Goal: Task Accomplishment & Management: Use online tool/utility

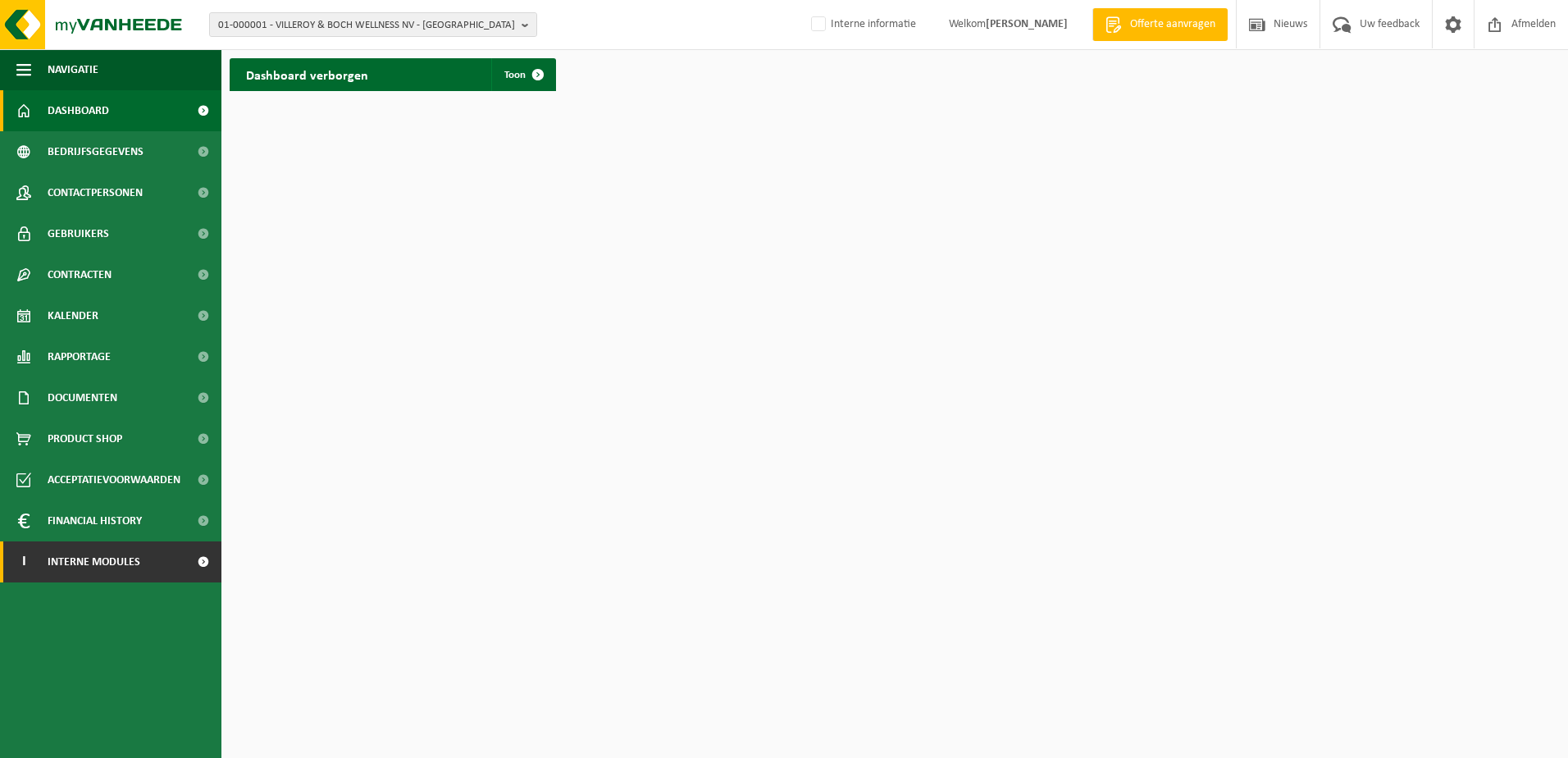
click at [103, 565] on span "Interne modules" at bounding box center [94, 562] width 92 height 41
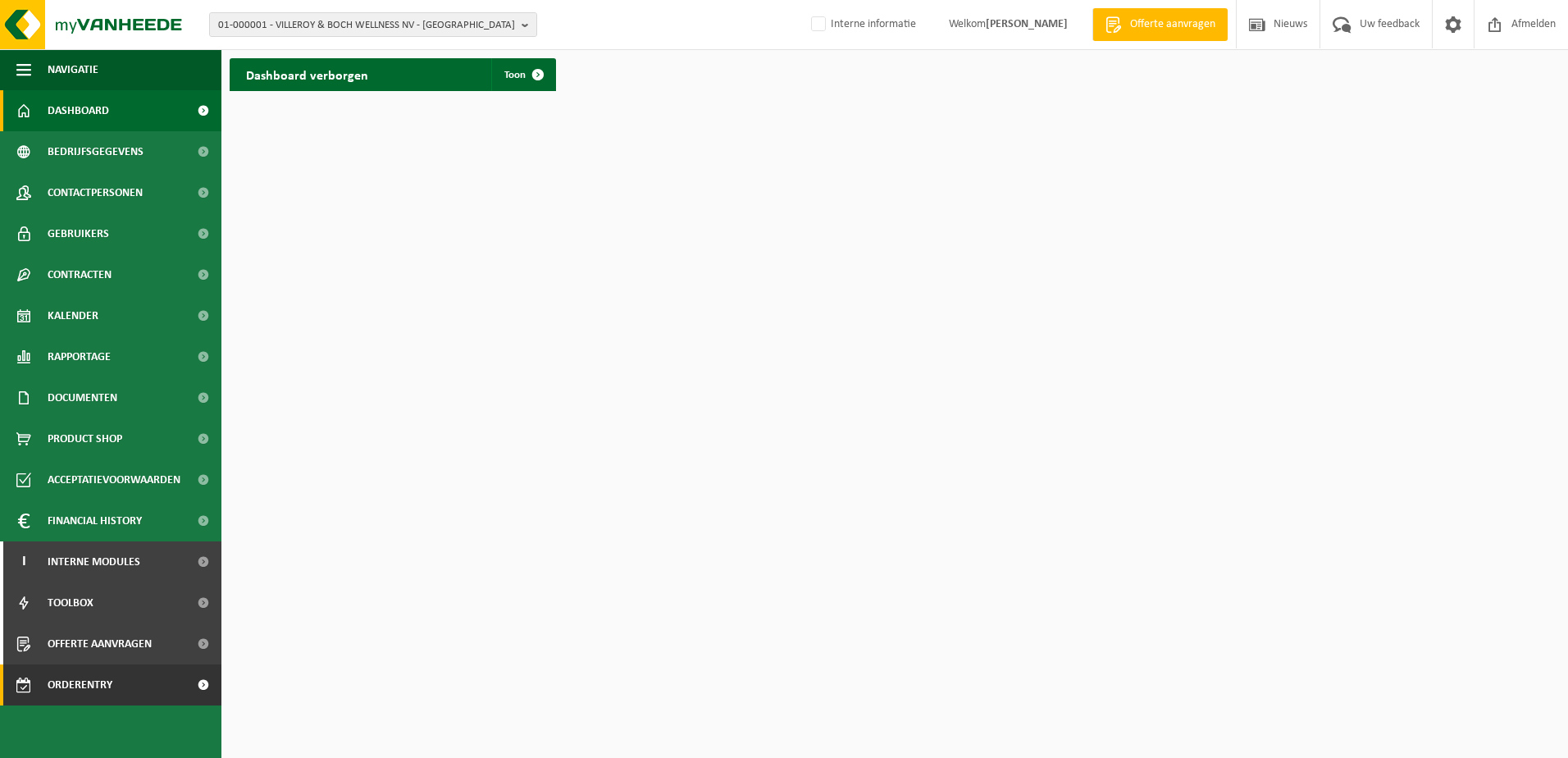
click at [116, 680] on span "Orderentry Goedkeuring" at bounding box center [117, 685] width 138 height 41
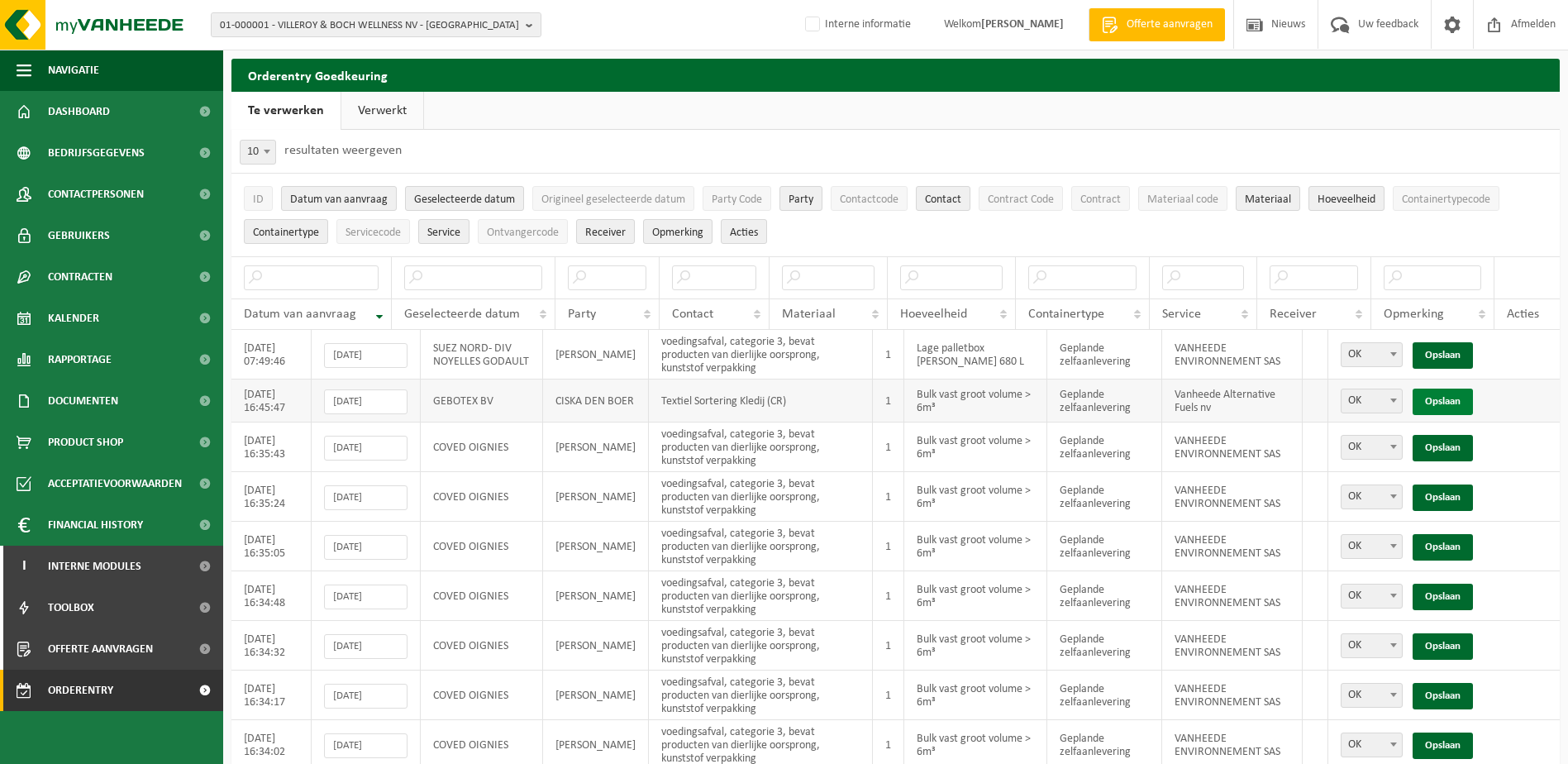
click at [1446, 394] on link "Opslaan" at bounding box center [1442, 402] width 61 height 26
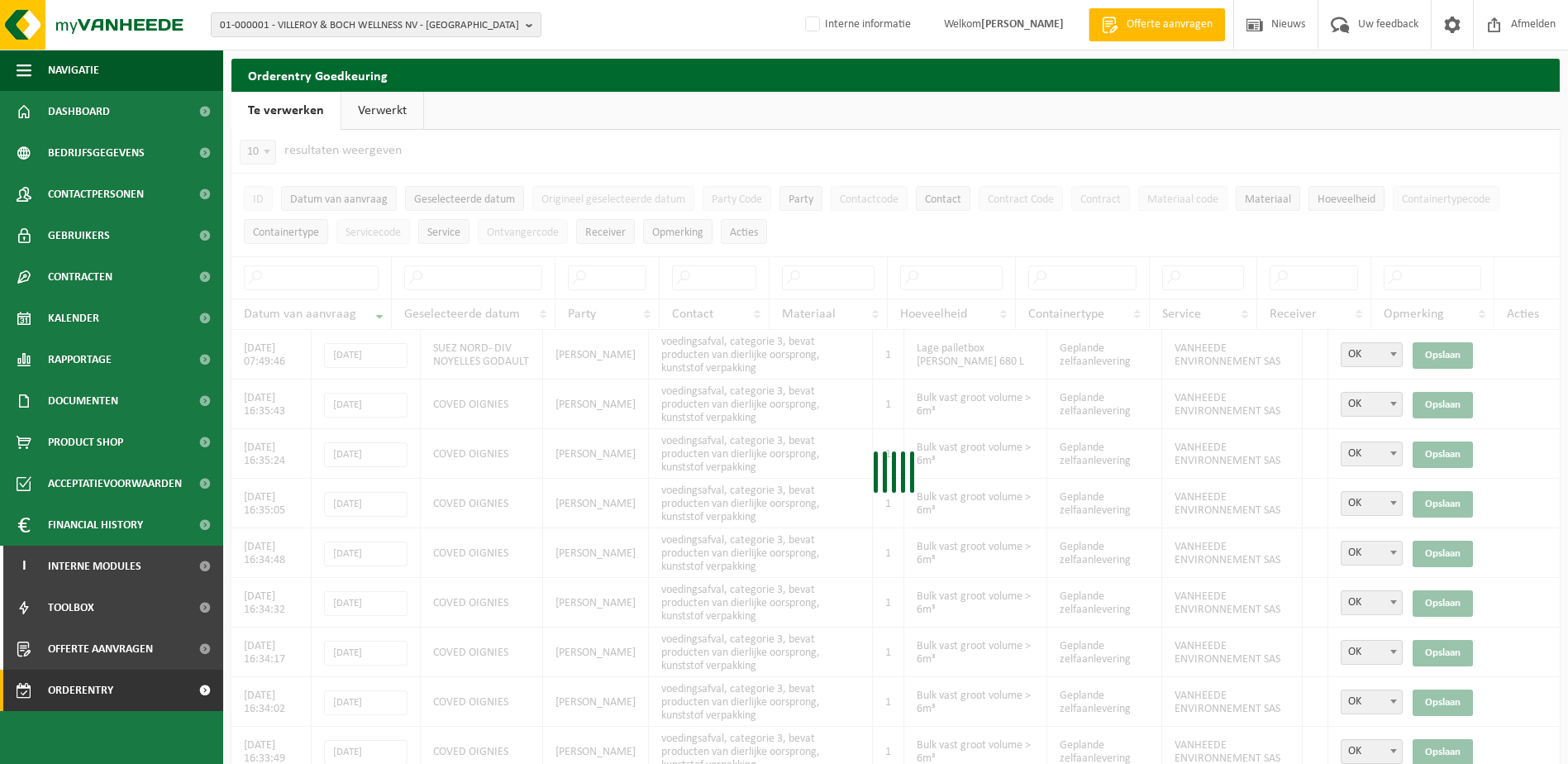
scroll to position [58, 0]
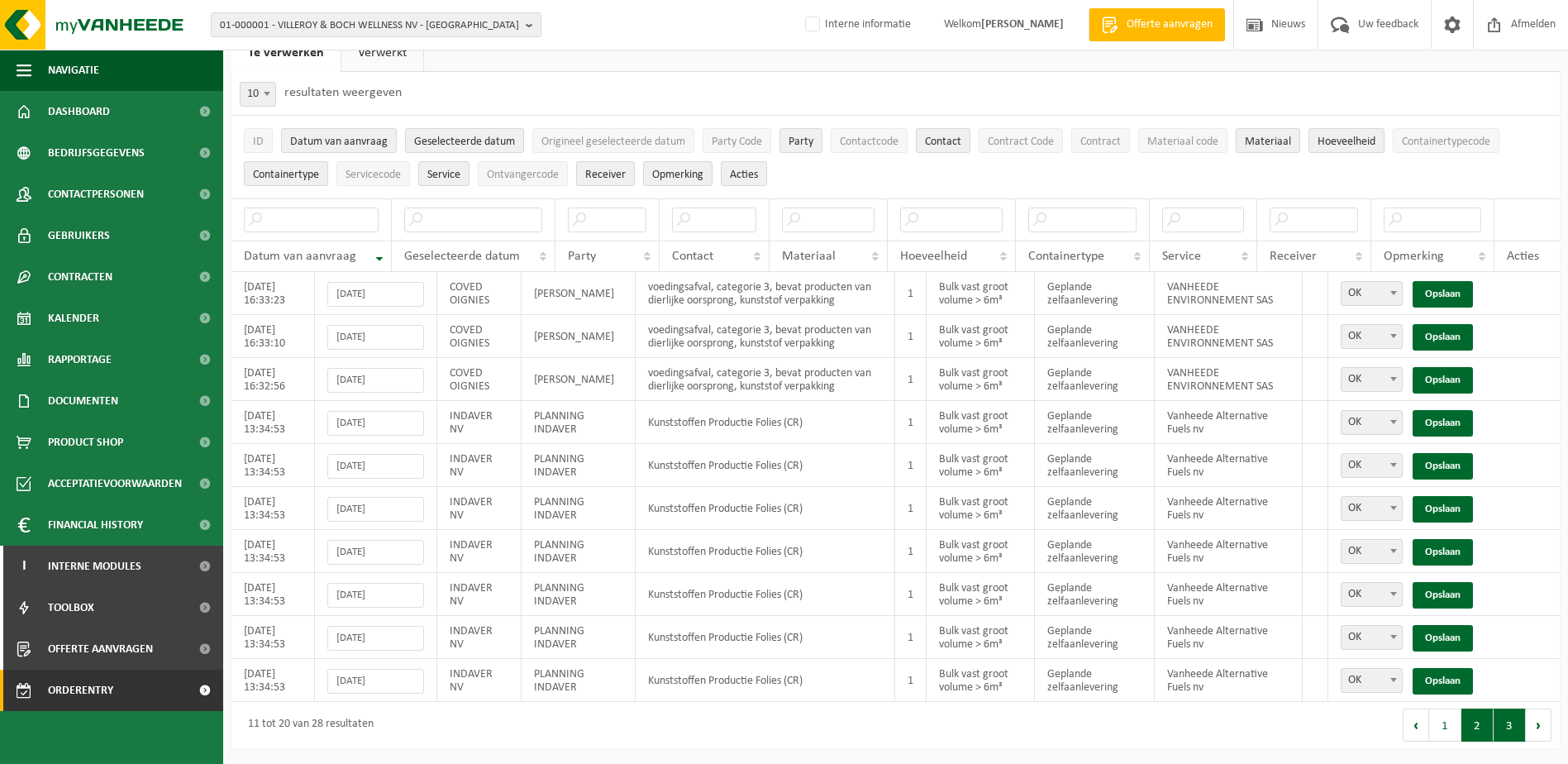
click at [1509, 730] on button "3" at bounding box center [1509, 725] width 33 height 33
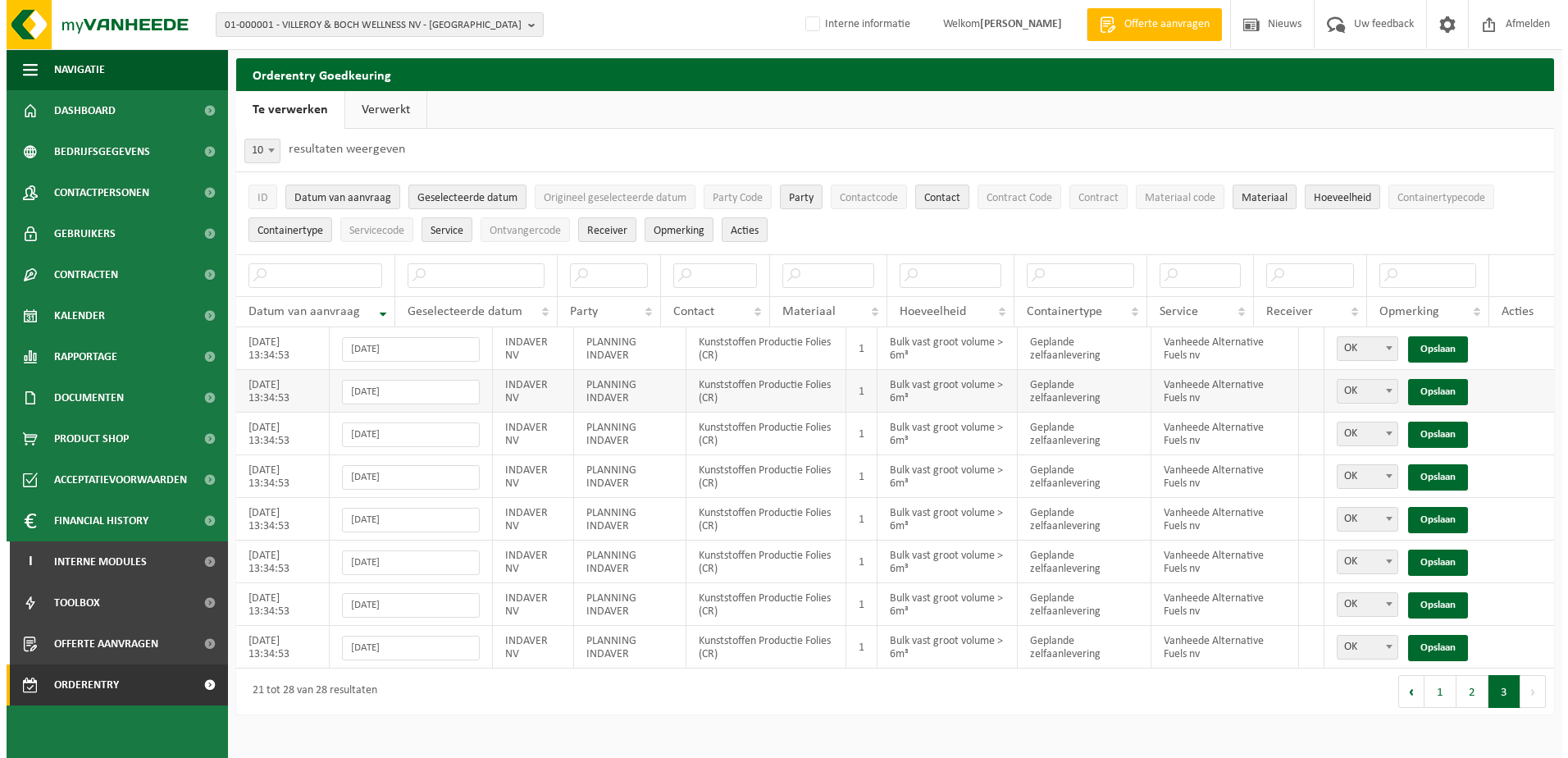
scroll to position [0, 0]
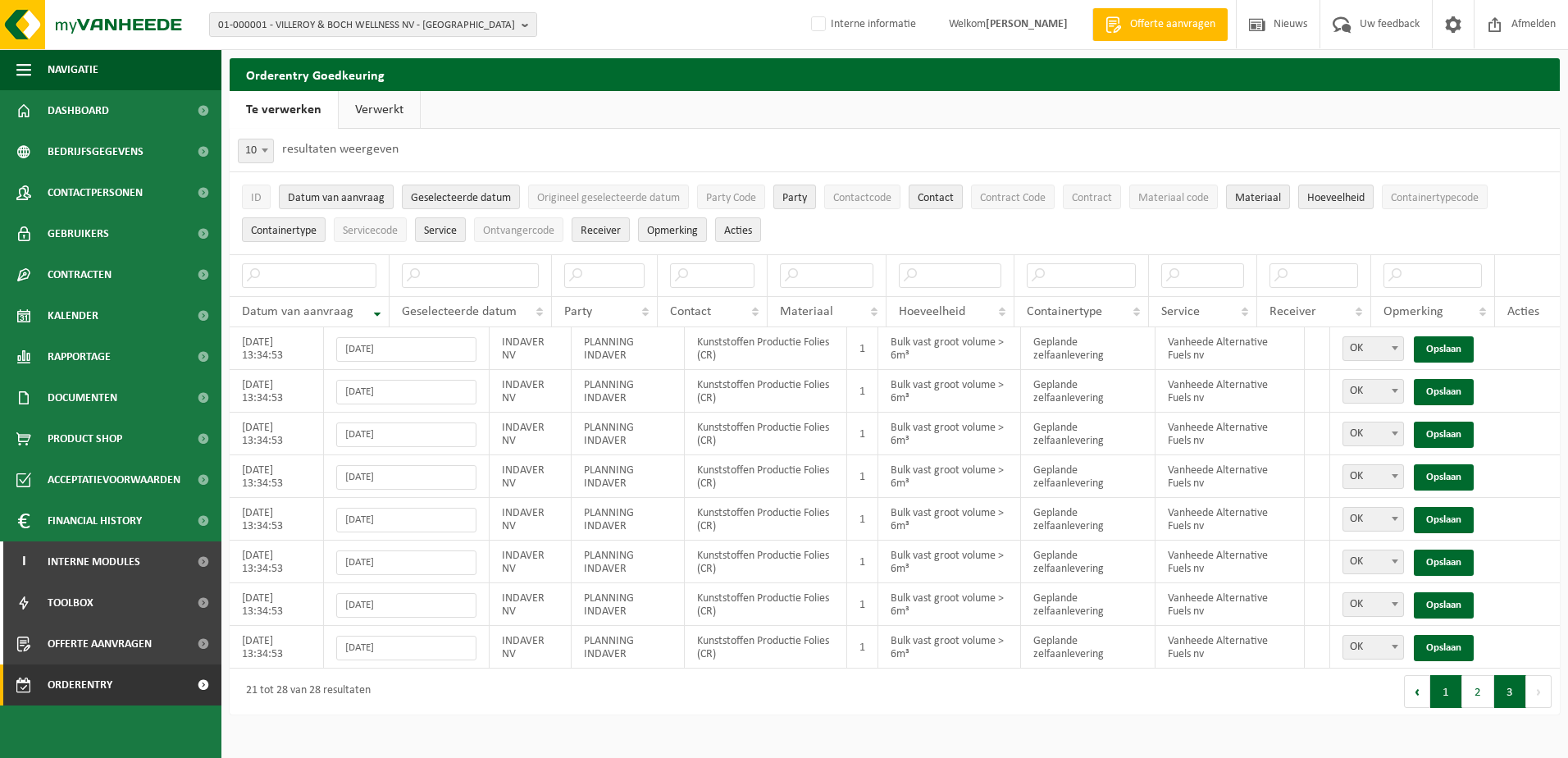
click at [1447, 693] on button "1" at bounding box center [1446, 692] width 32 height 33
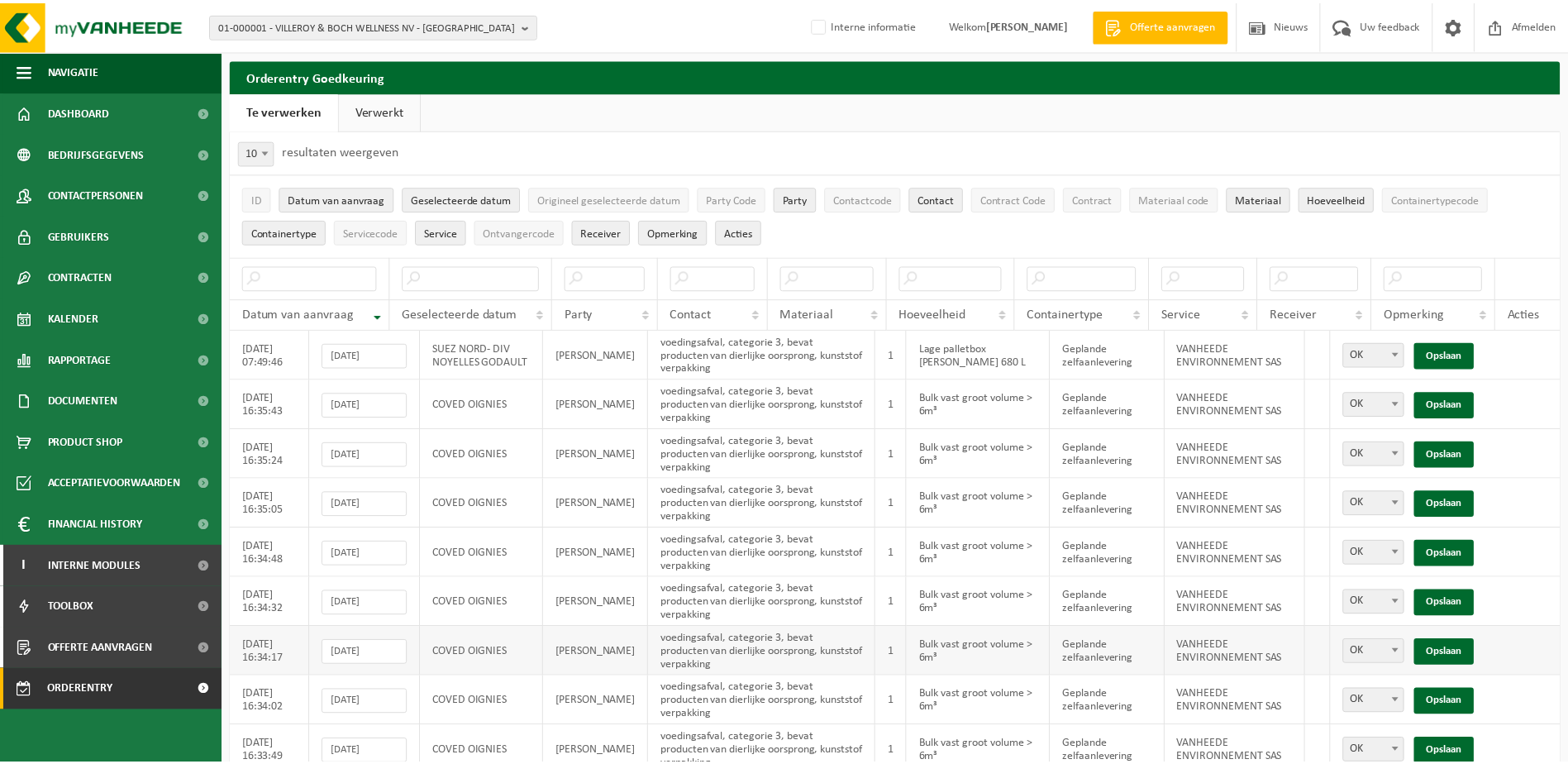
scroll to position [58, 0]
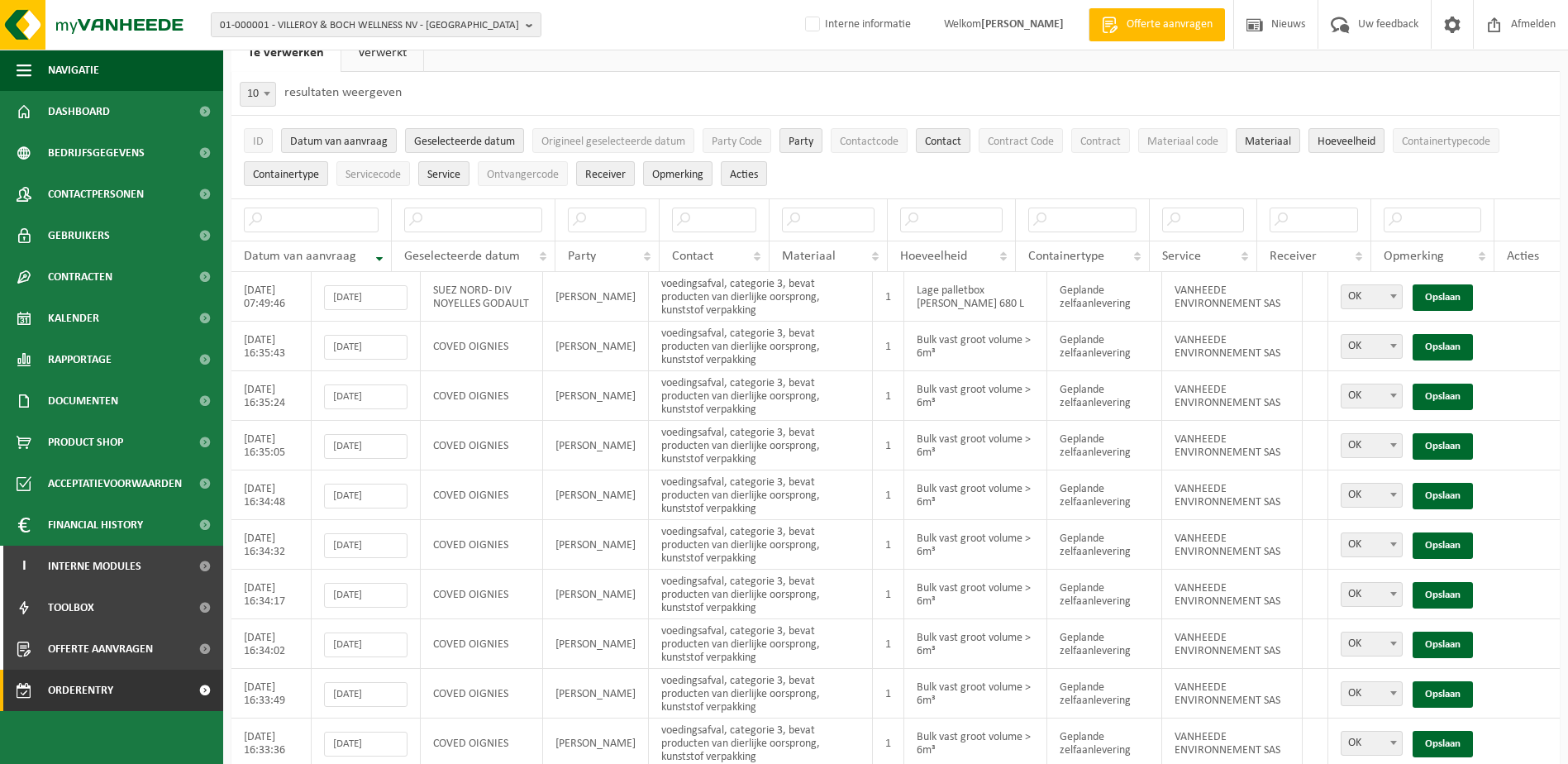
click at [365, 53] on link "Verwerkt" at bounding box center [381, 53] width 82 height 38
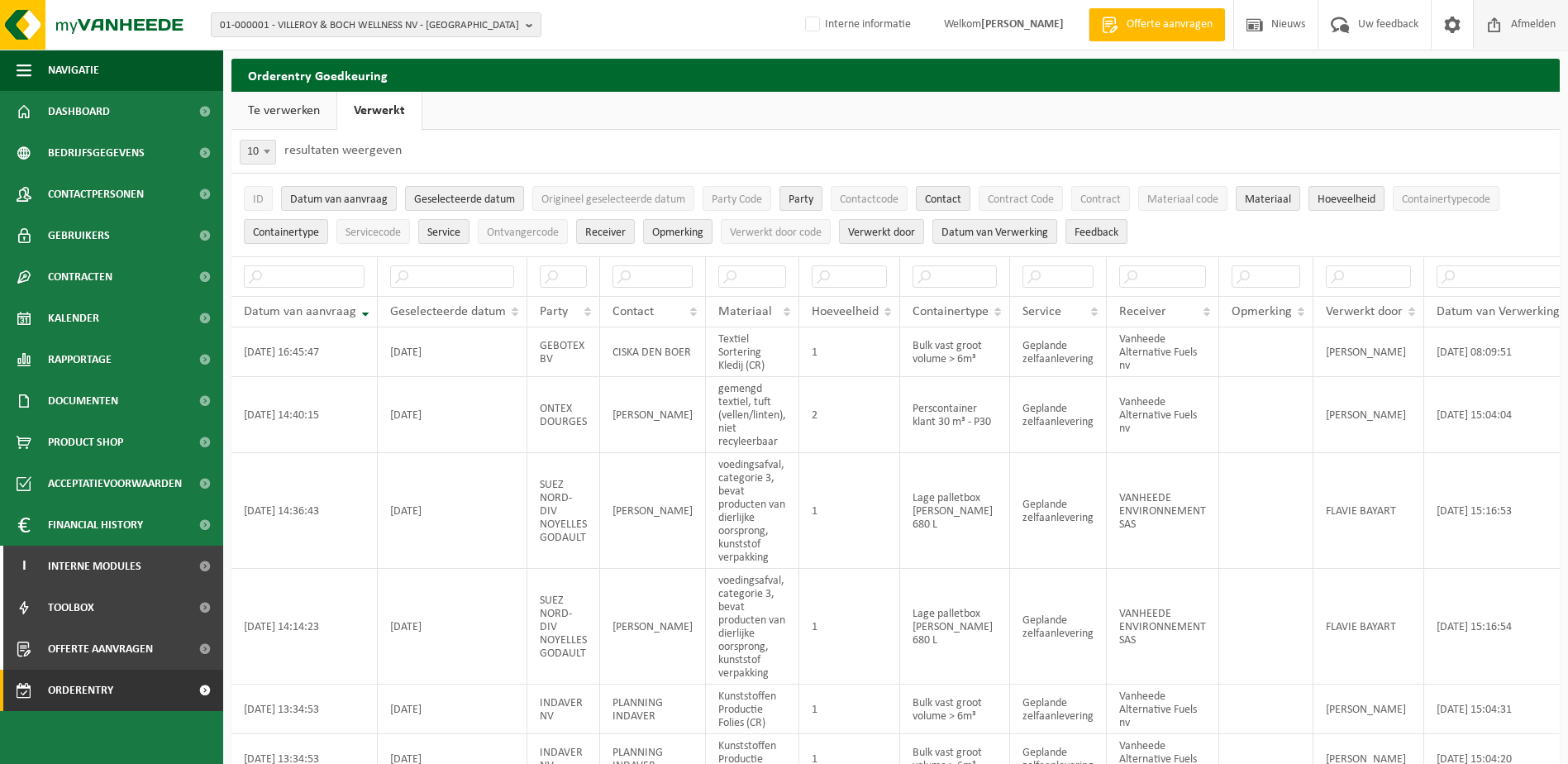
click at [1515, 23] on span "Afmelden" at bounding box center [1533, 24] width 53 height 48
